Goal: Check status: Check status

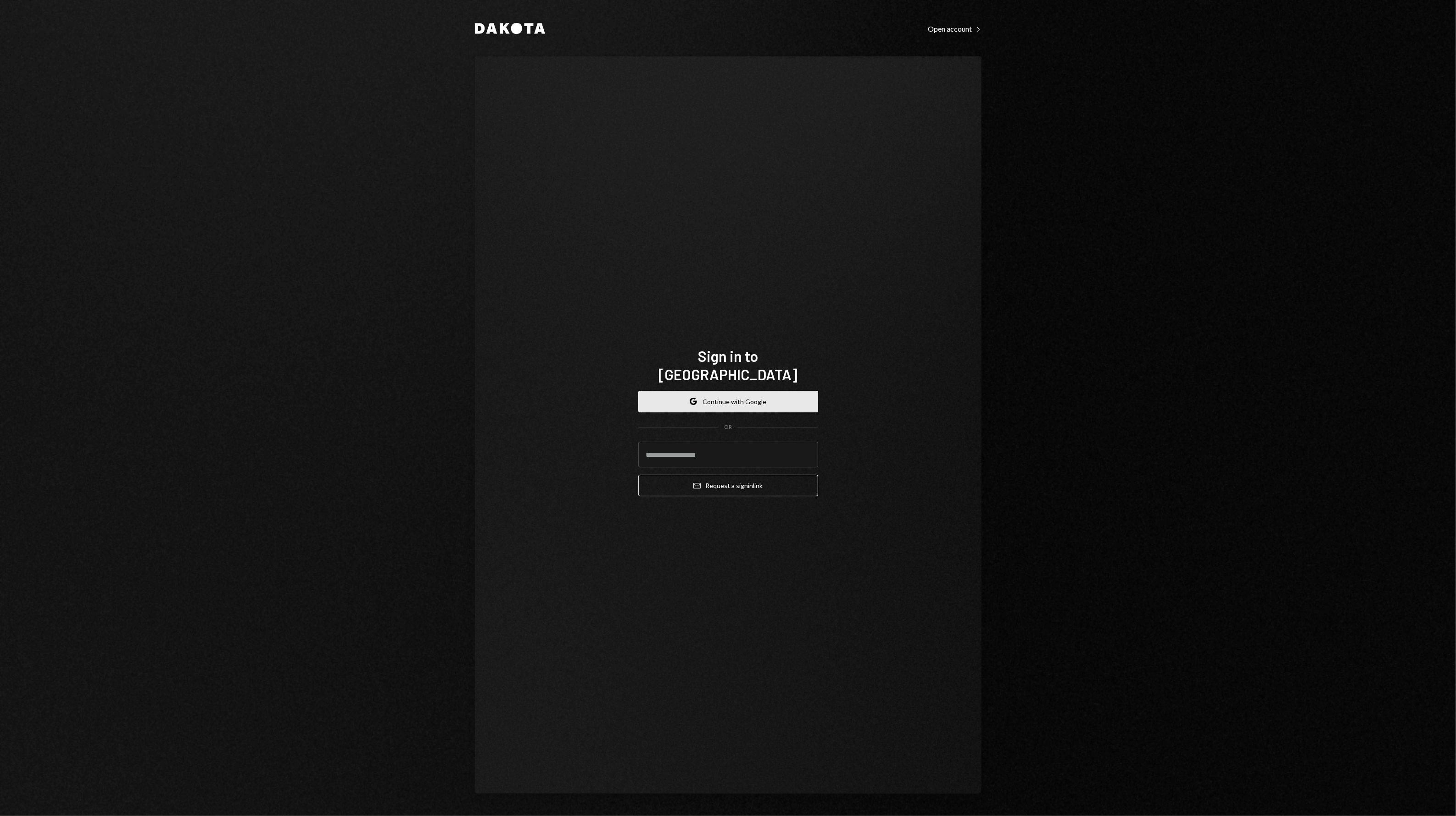
click at [666, 397] on button "Google Continue with Google" at bounding box center [728, 401] width 179 height 22
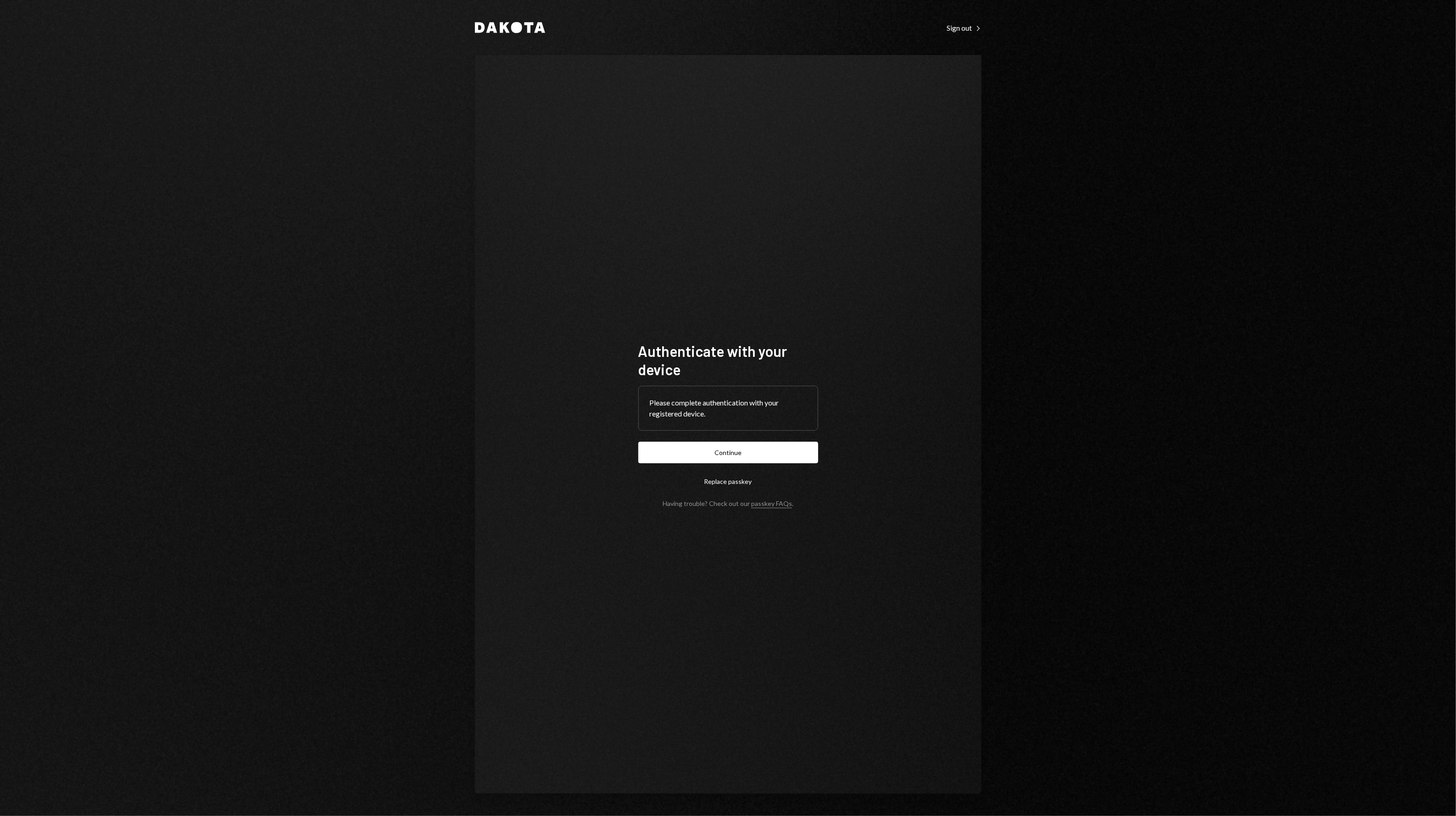
click at [701, 448] on button "Continue" at bounding box center [728, 452] width 179 height 22
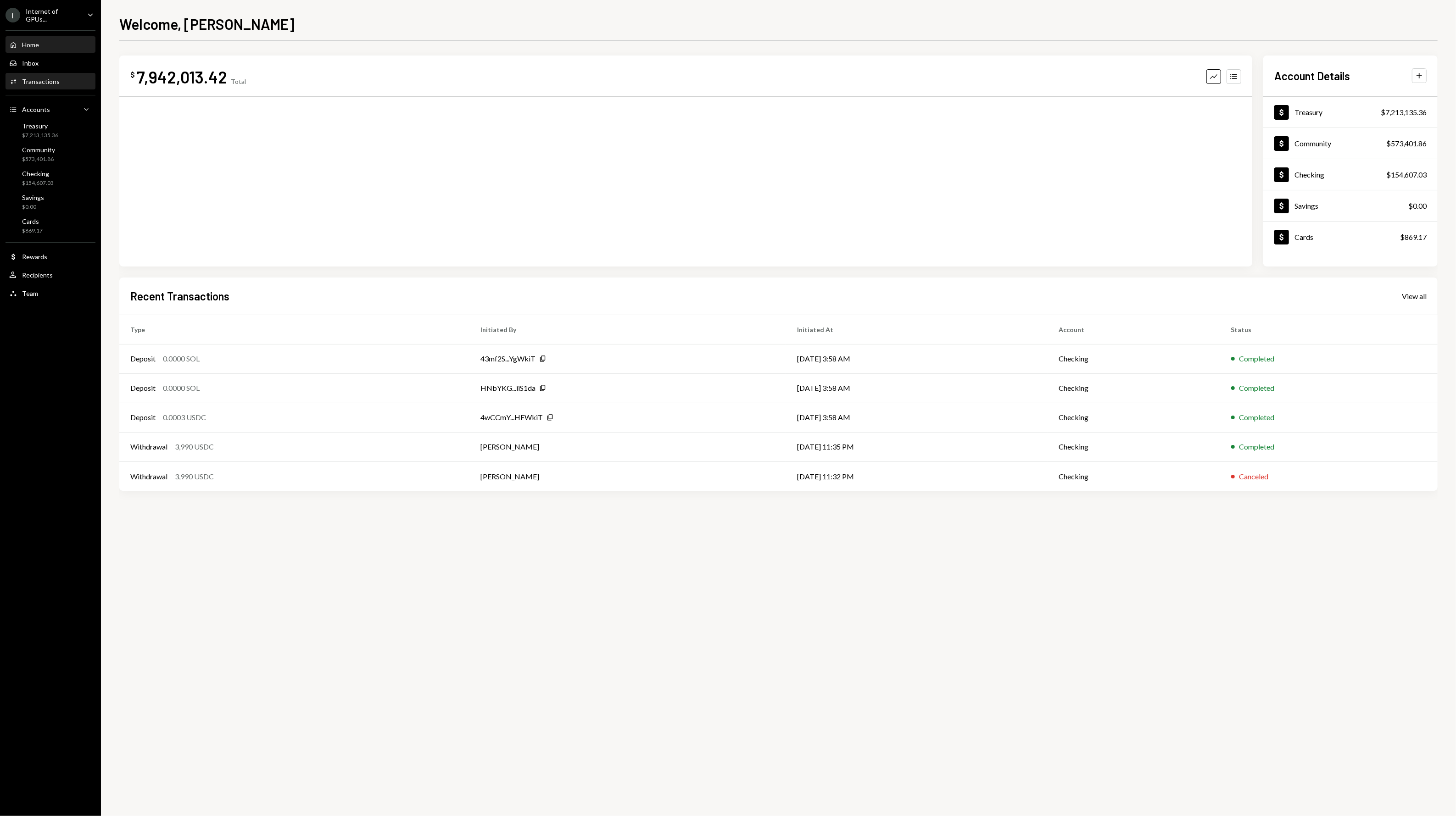
click at [19, 78] on div "Activities Transactions" at bounding box center [35, 82] width 51 height 9
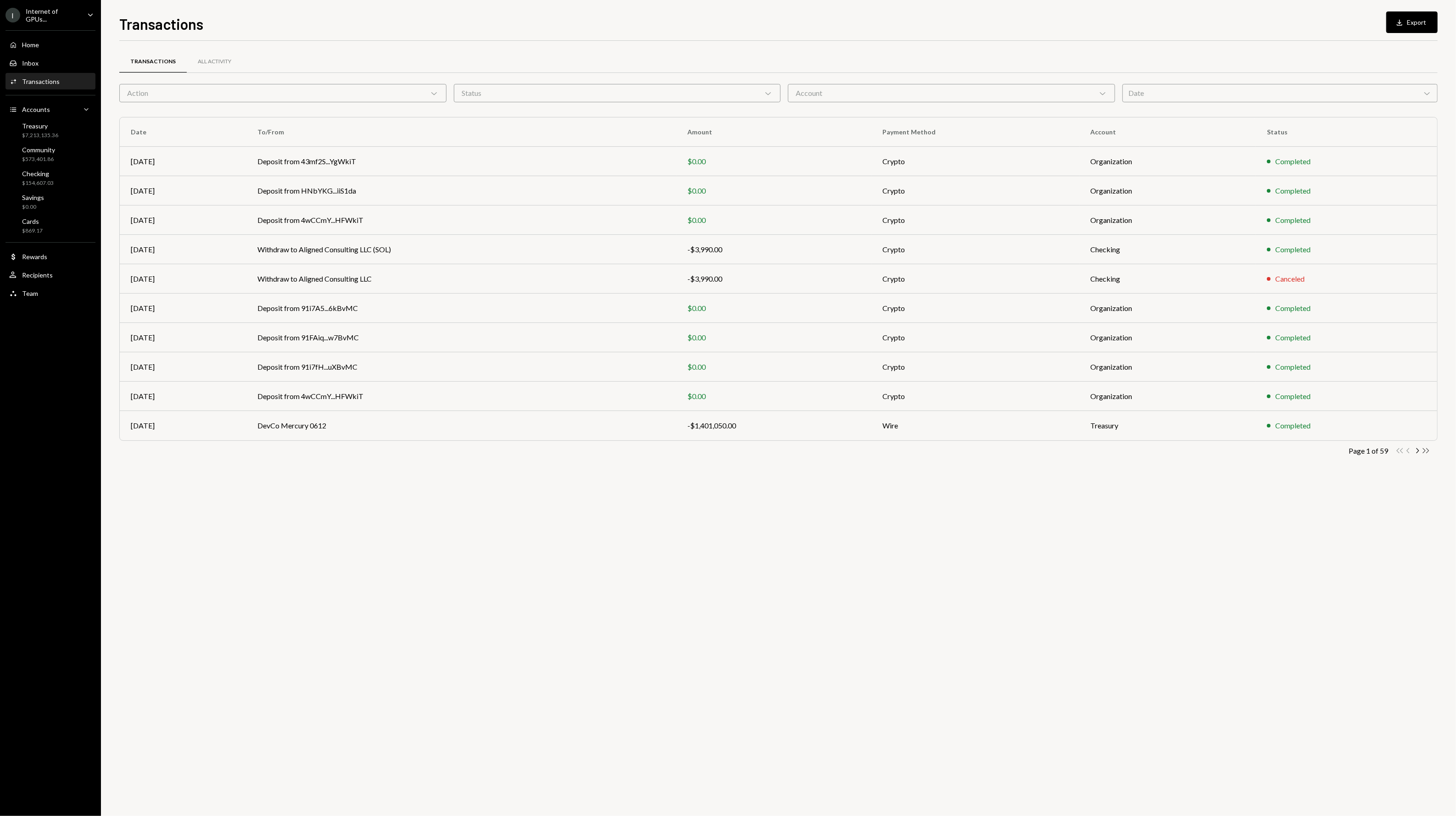
click at [1428, 449] on icon "Double Arrow Right" at bounding box center [1426, 450] width 9 height 9
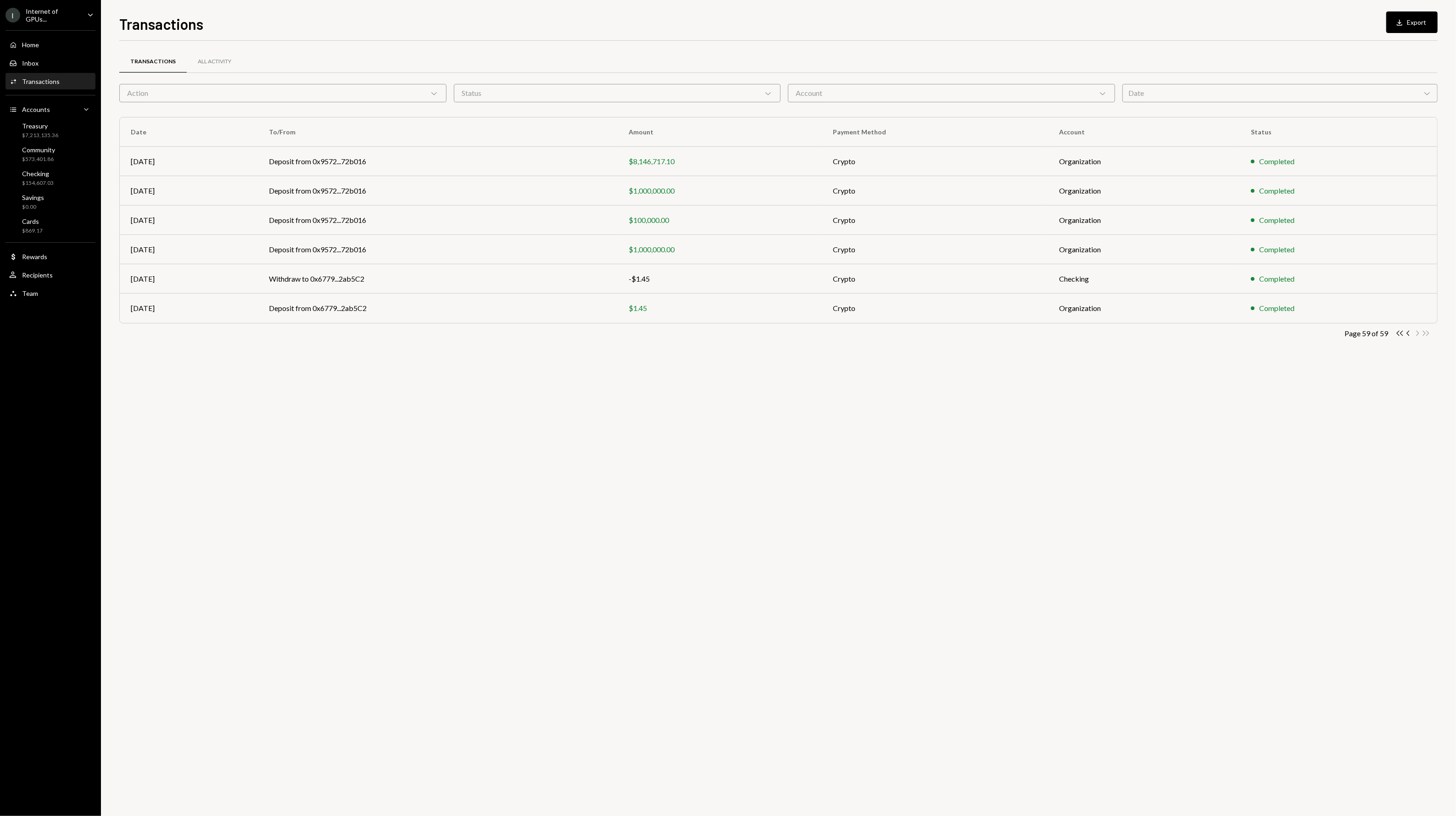
click at [1407, 333] on icon "Chevron Left" at bounding box center [1408, 333] width 9 height 9
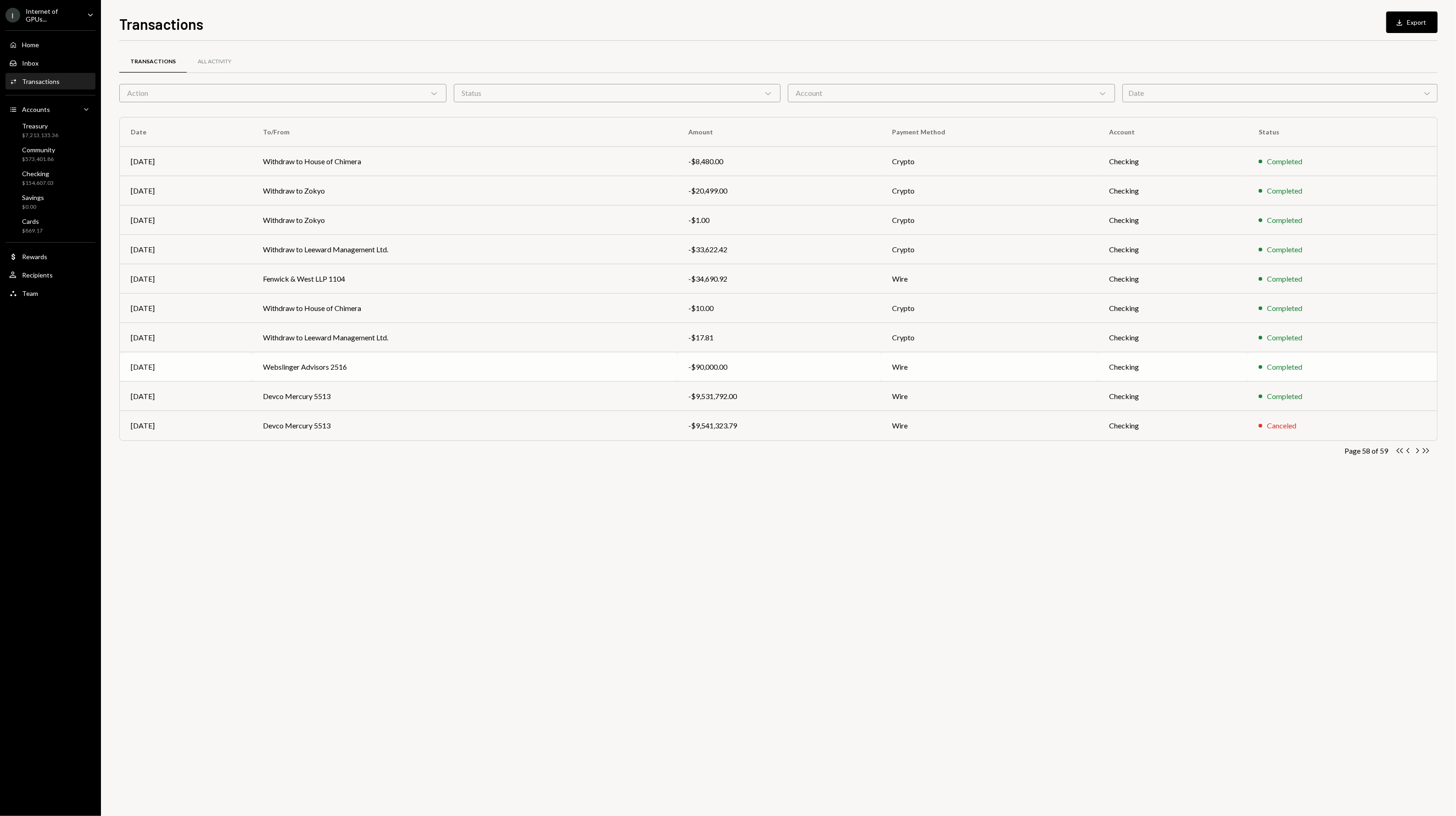
click at [1036, 369] on td "Wire" at bounding box center [989, 367] width 217 height 29
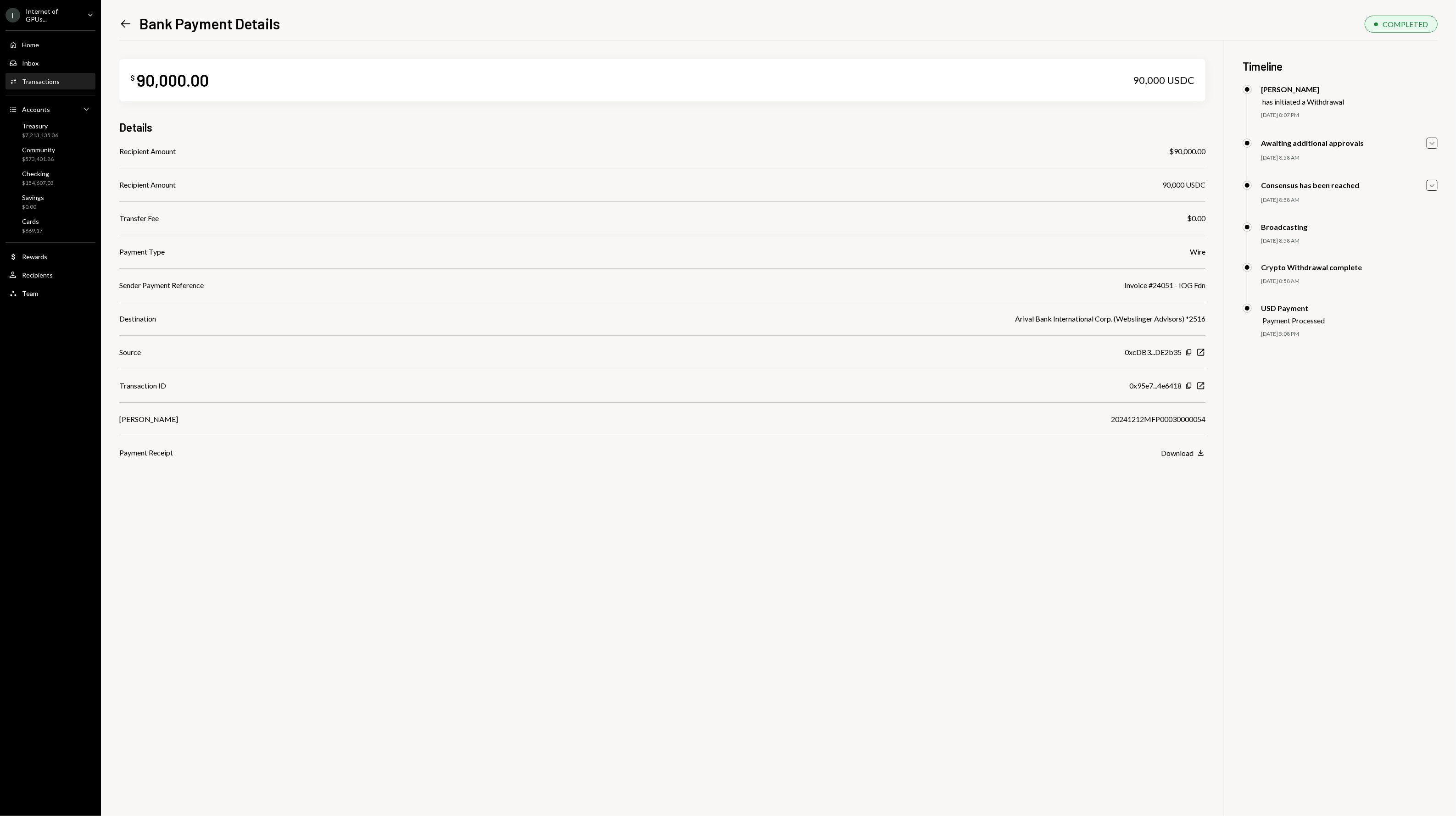
click at [1158, 355] on div "0xcDB3...DE2b35" at bounding box center [1153, 352] width 57 height 11
click at [1173, 384] on div "0x95e7...4e6418" at bounding box center [1155, 386] width 53 height 11
drag, startPoint x: 1208, startPoint y: 387, endPoint x: 1201, endPoint y: 386, distance: 7.1
click at [1205, 387] on div "$ 90,000.00 90,000 USDC Details Recipient Amount $90,000.00 Recipient Amount 90…" at bounding box center [778, 449] width 1318 height 816
click at [1199, 385] on icon "New Window" at bounding box center [1200, 386] width 9 height 9
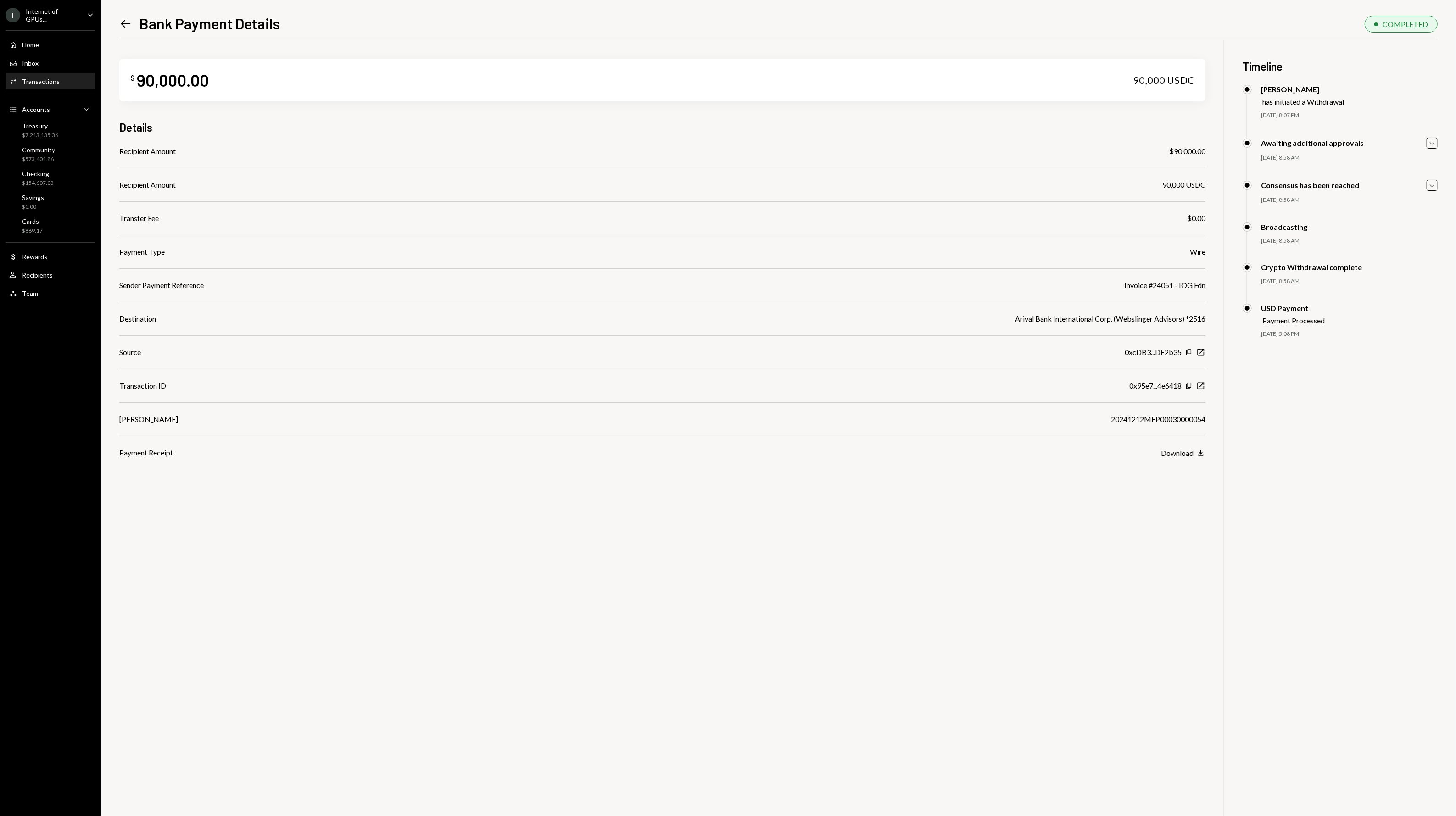
click at [1133, 288] on div "Invoice #24051 - IOG Fdn" at bounding box center [1164, 285] width 81 height 11
click at [1133, 287] on div "Invoice #24051 - IOG Fdn" at bounding box center [1164, 285] width 81 height 11
copy div "Invoice #24051 - IOG Fdn"
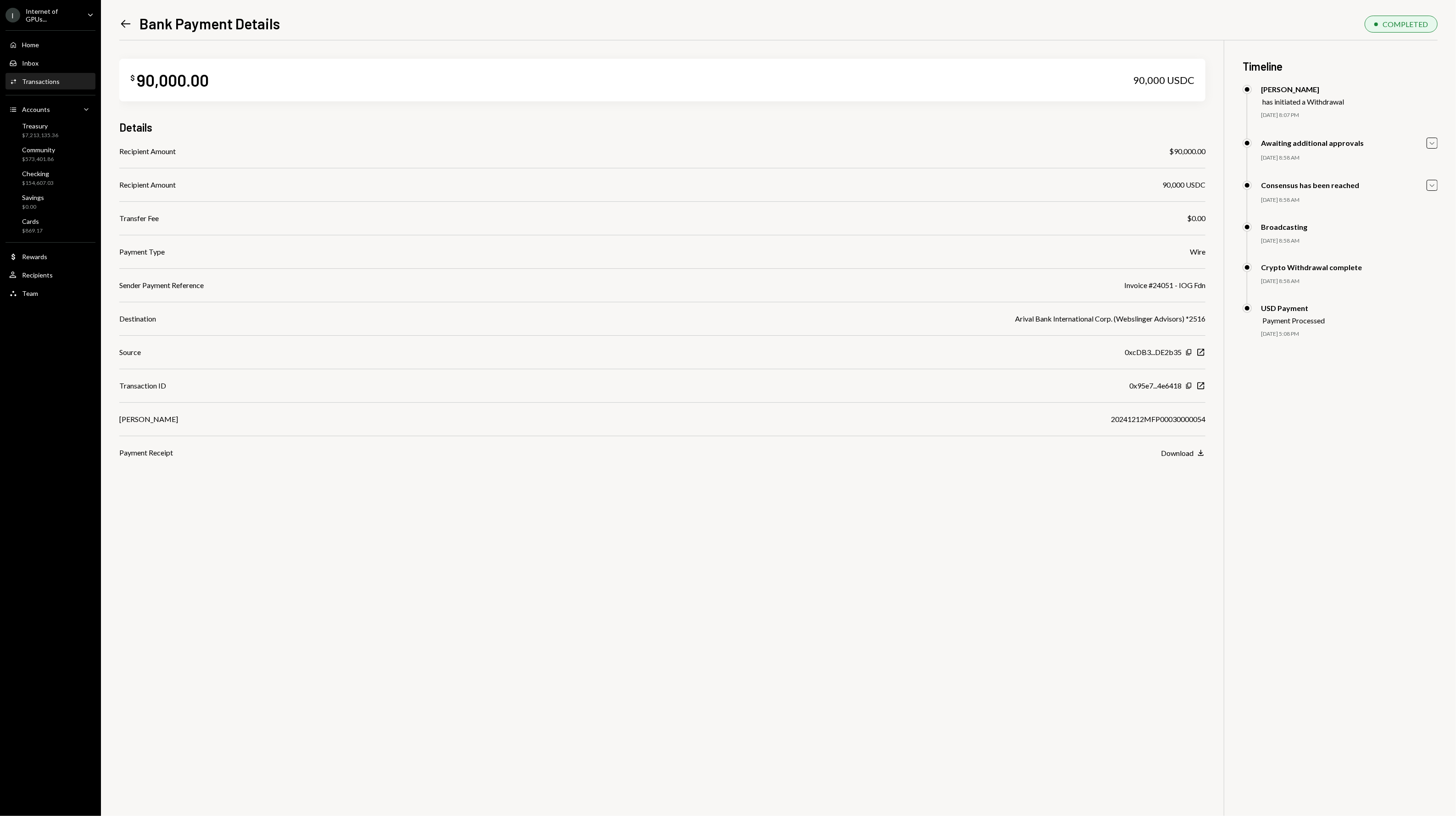
click at [135, 22] on div "Left Arrow Bank Payment Details" at bounding box center [199, 22] width 160 height 18
click at [125, 21] on icon "Left Arrow" at bounding box center [125, 23] width 13 height 13
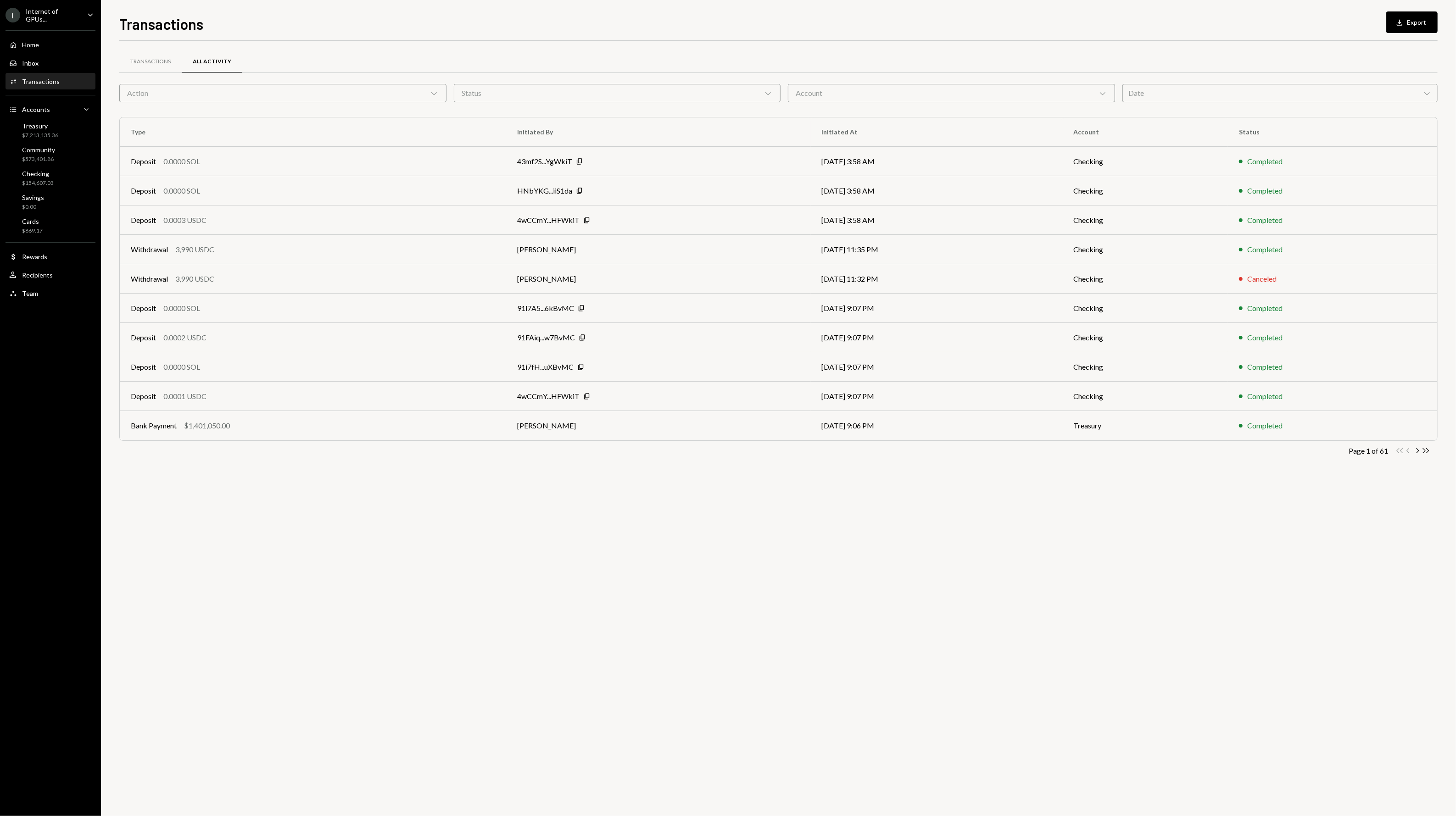
click at [1223, 91] on div "Date Chevron Down" at bounding box center [1279, 92] width 315 height 18
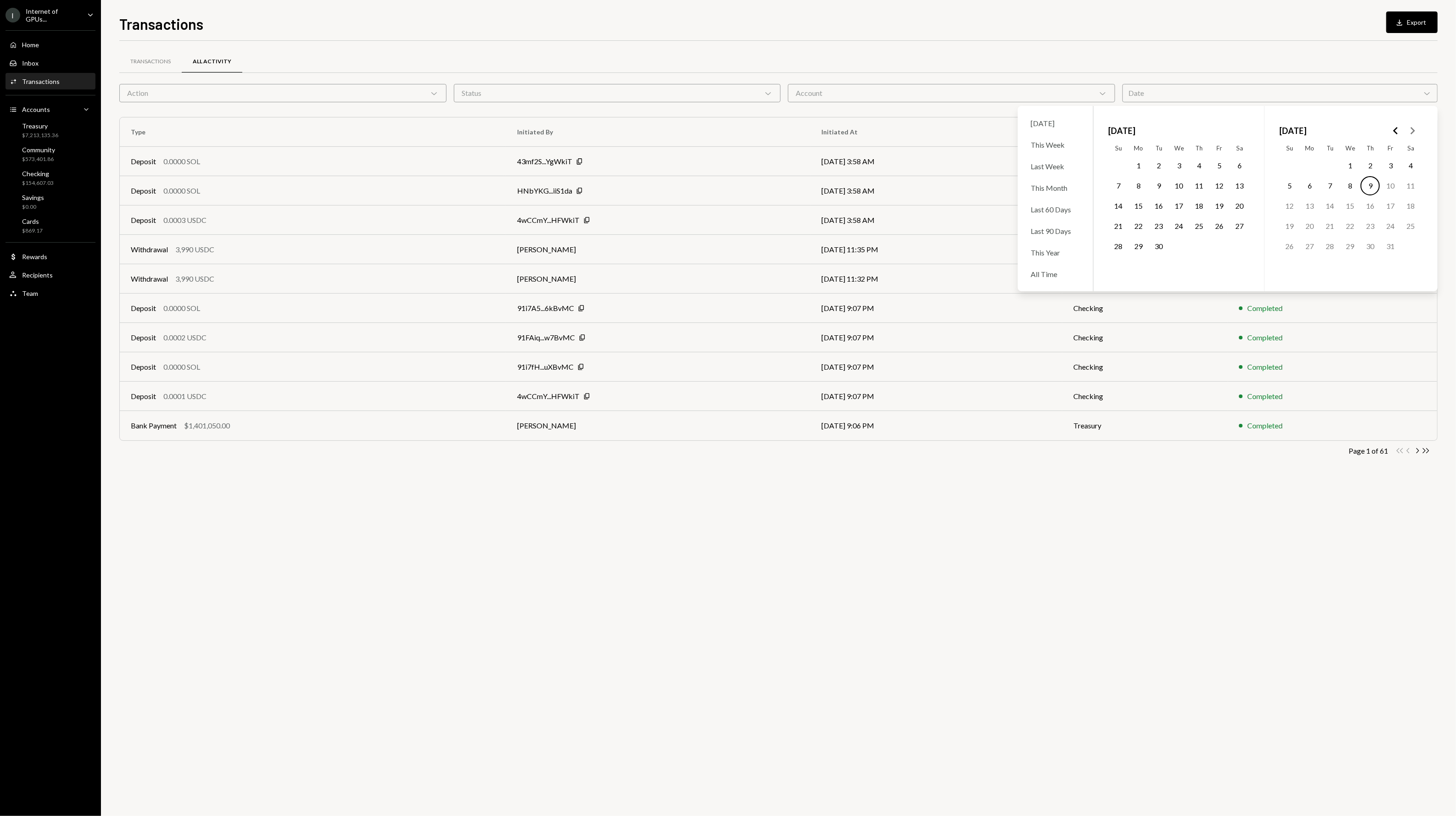
click at [1390, 131] on icon "Go to the Previous Month" at bounding box center [1395, 130] width 11 height 11
click at [1393, 131] on polygon "Go to the Previous Month" at bounding box center [1395, 130] width 4 height 8
click at [1387, 132] on button "Go to the Previous Month" at bounding box center [1395, 130] width 16 height 16
click at [1413, 132] on icon "Go to the Next Month" at bounding box center [1412, 130] width 11 height 11
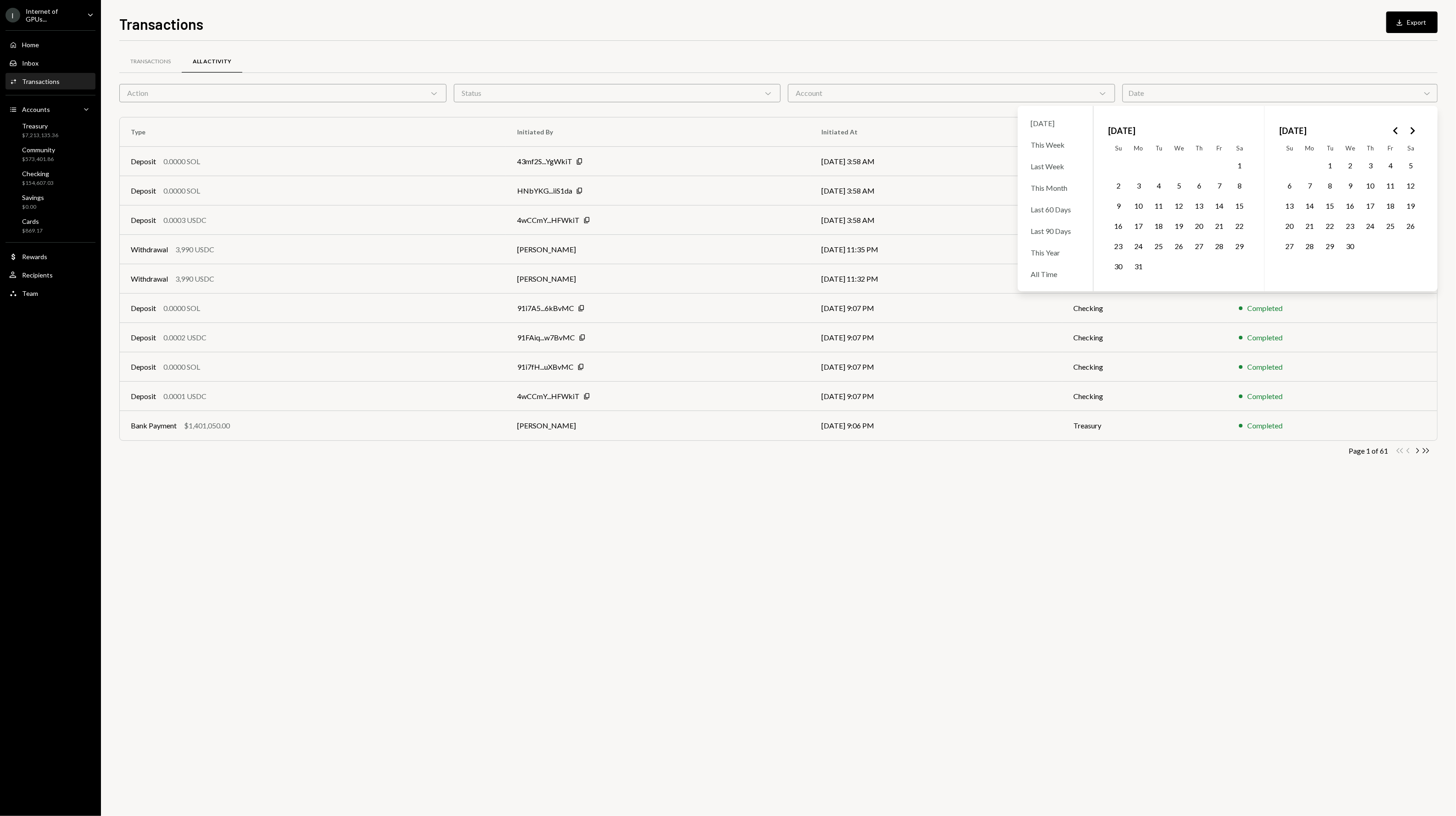
click at [1413, 132] on polygon "Go to the Next Month" at bounding box center [1412, 130] width 4 height 8
click at [1398, 133] on icon "Go to the Previous Month" at bounding box center [1395, 130] width 11 height 11
click at [1392, 184] on button "13" at bounding box center [1390, 185] width 19 height 19
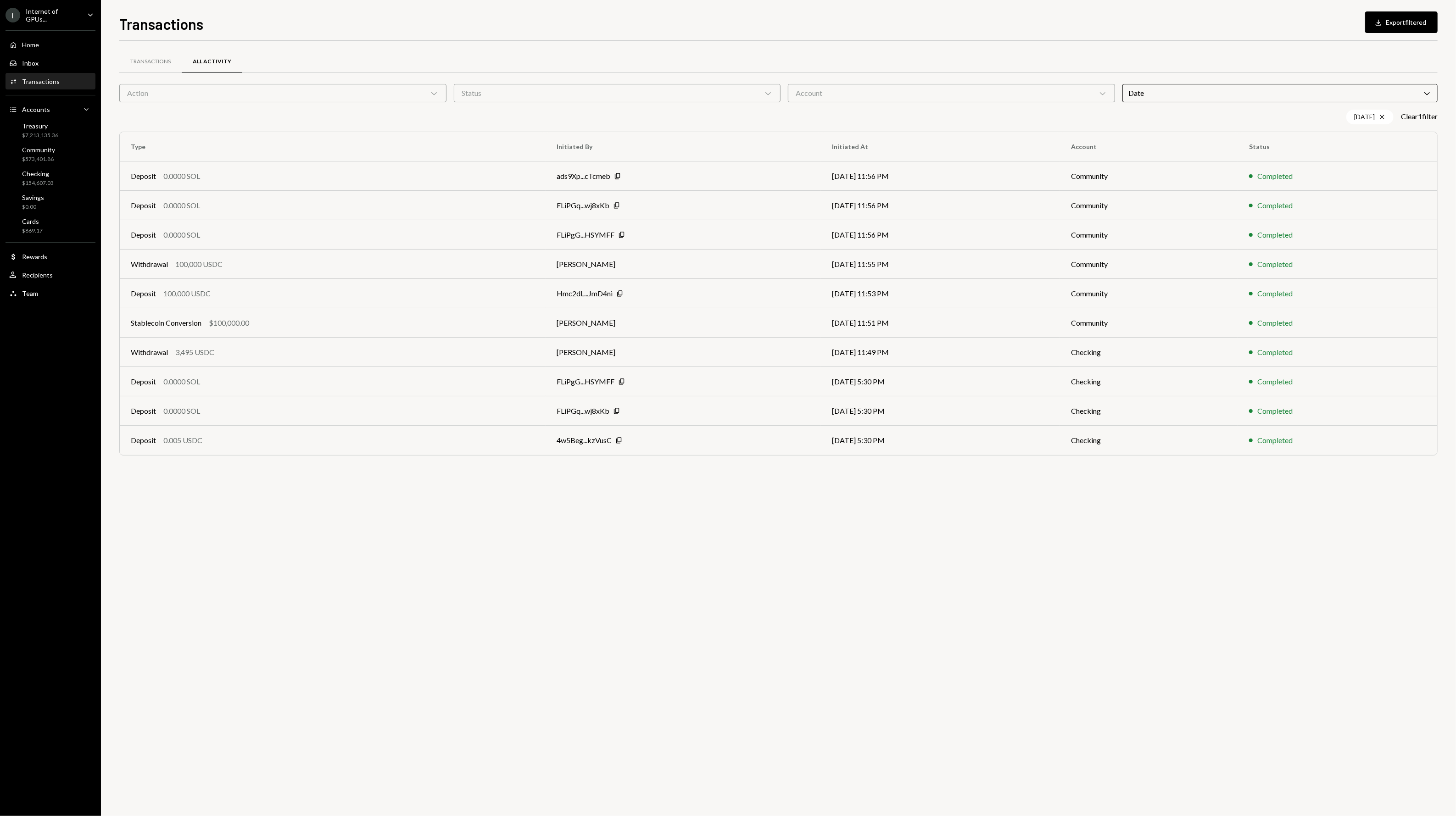
click at [800, 508] on div "Transactions All Activity Action Chevron Down Status Chevron Down Account Chevr…" at bounding box center [778, 428] width 1318 height 775
click at [296, 263] on div "Withdrawal 100,000 USDC" at bounding box center [333, 264] width 404 height 11
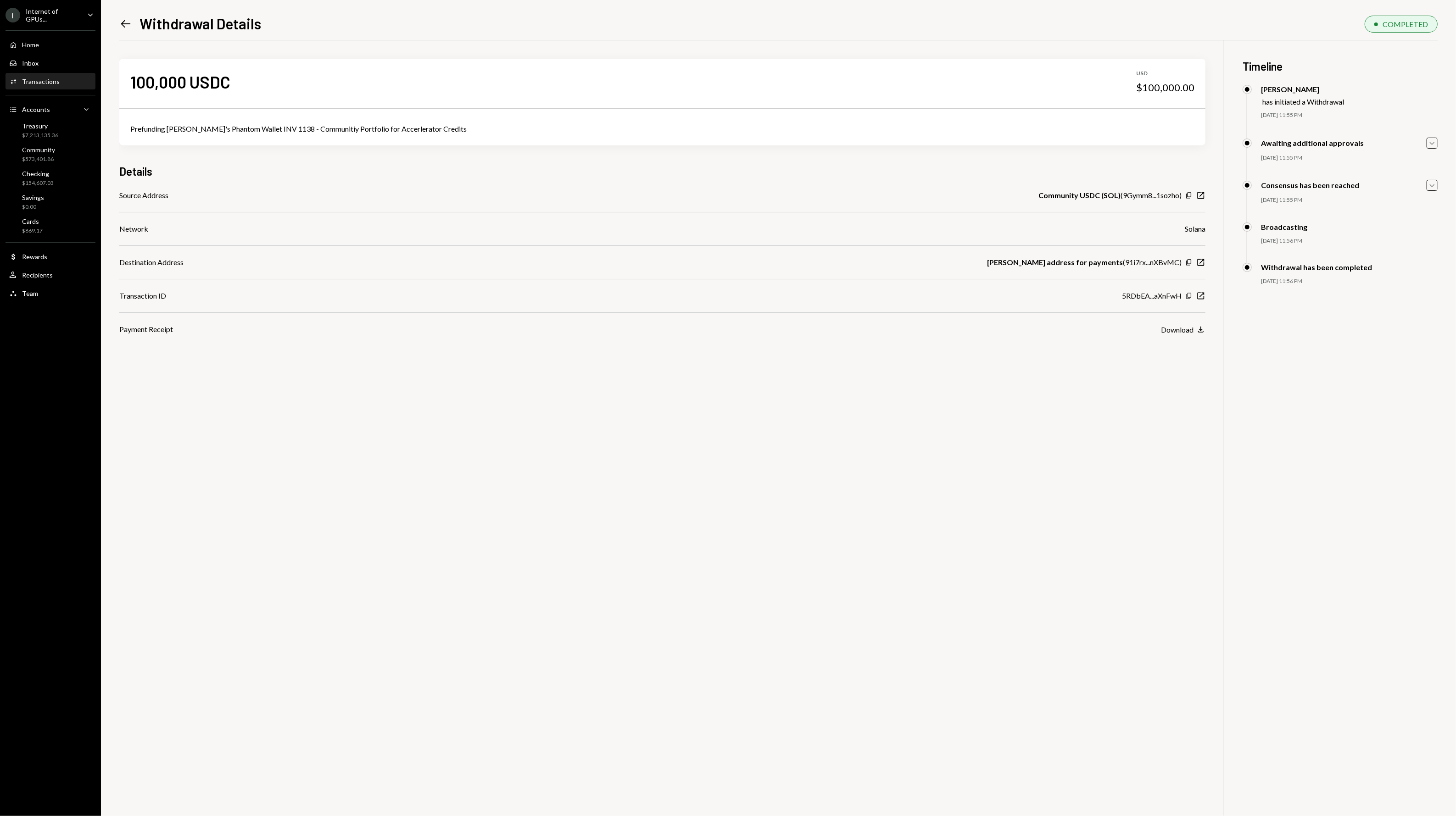
click at [1191, 298] on icon "Copy" at bounding box center [1189, 296] width 8 height 8
click at [1198, 263] on icon "New Window" at bounding box center [1200, 262] width 9 height 9
click at [1199, 290] on div "Source Address Community USDC (SOL) ( 9Gymm8...1sozho ) Copy New Window Network…" at bounding box center [662, 262] width 1086 height 145
click at [1200, 292] on icon "button" at bounding box center [1201, 296] width 7 height 7
click at [1192, 196] on div "Copy New Window" at bounding box center [1195, 195] width 20 height 9
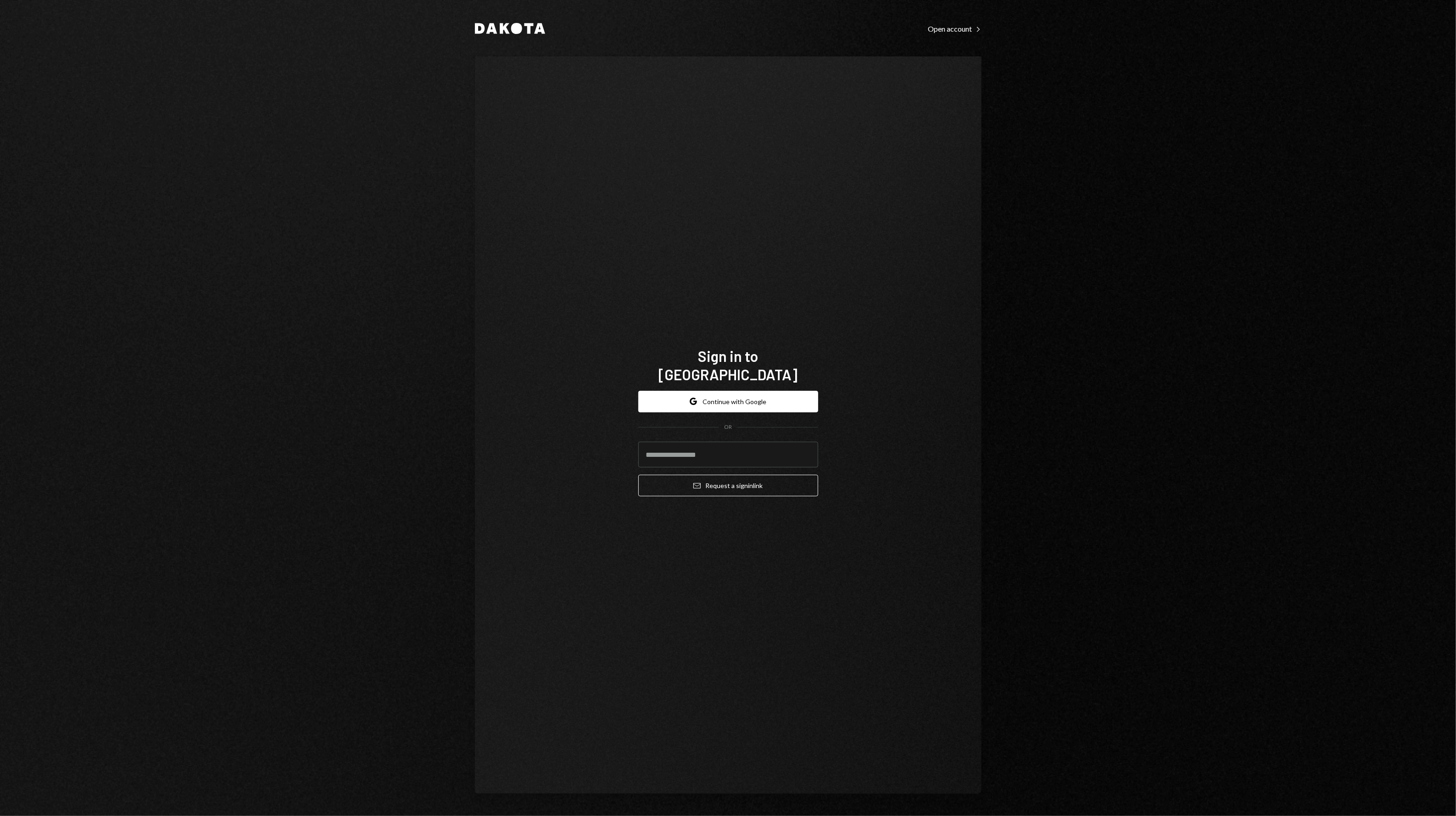
drag, startPoint x: 811, startPoint y: 393, endPoint x: 211, endPoint y: 392, distance: 600.0
click at [215, 393] on div "Dakota Open account Right Caret Sign in to [GEOGRAPHIC_DATA] Google Continue wi…" at bounding box center [728, 408] width 1456 height 816
